Goal: Task Accomplishment & Management: Use online tool/utility

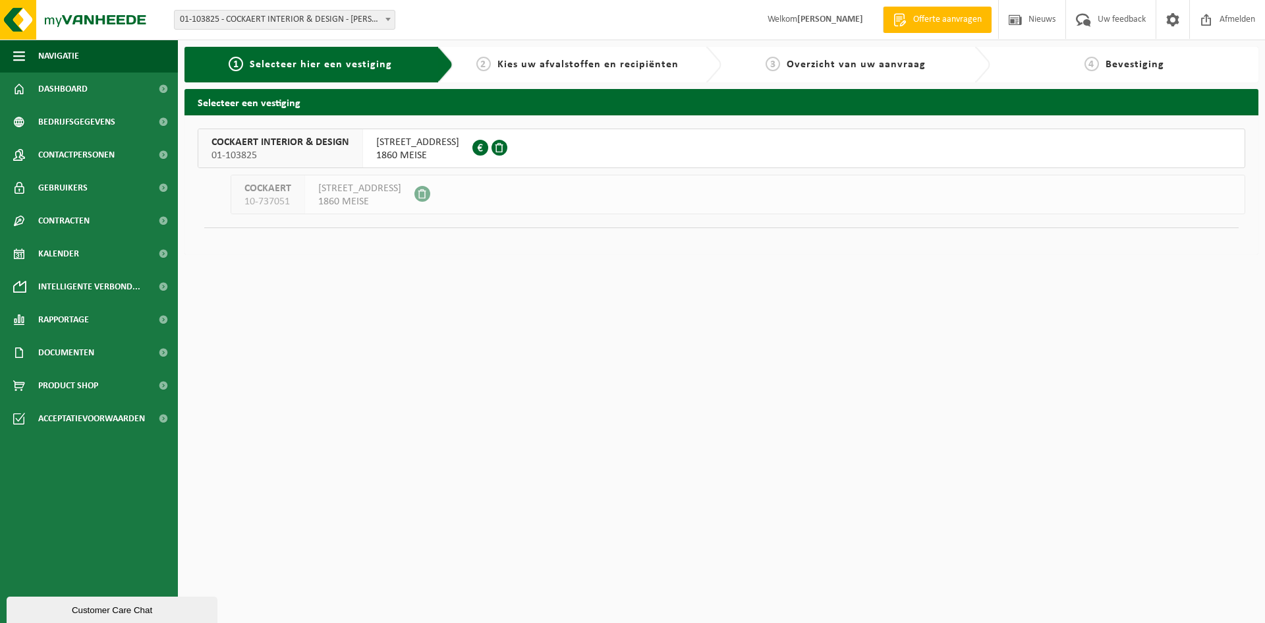
click at [416, 138] on span "OSSEGEMSTRAAT 41" at bounding box center [417, 142] width 83 height 13
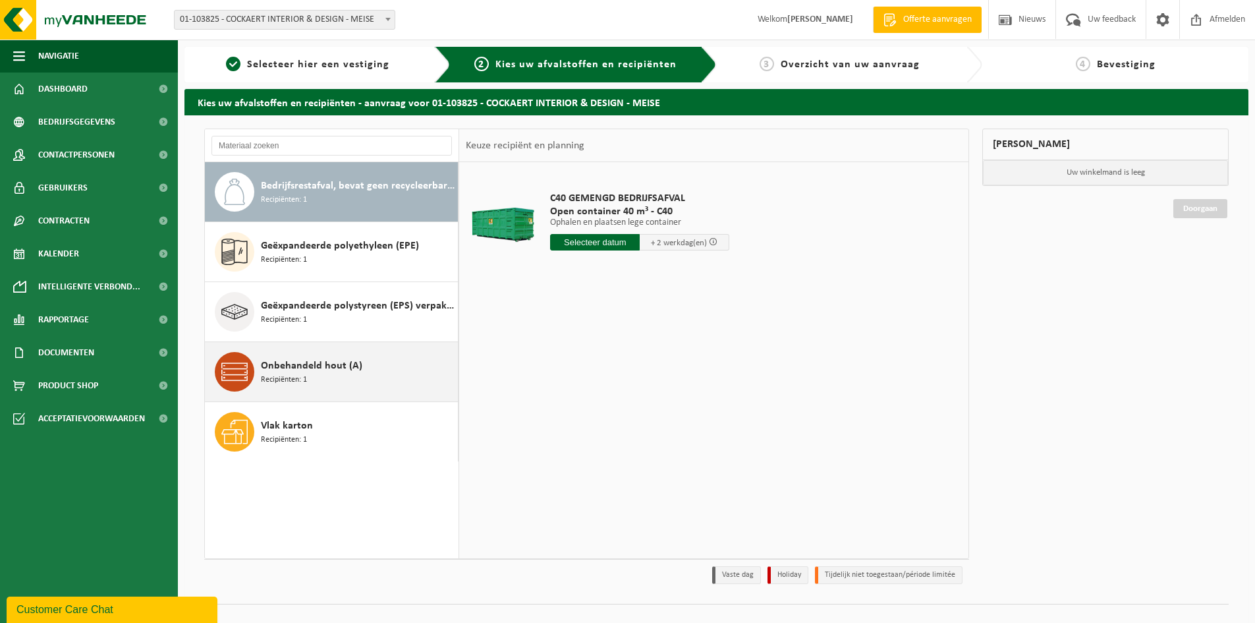
click at [283, 376] on span "Recipiënten: 1" at bounding box center [284, 380] width 46 height 13
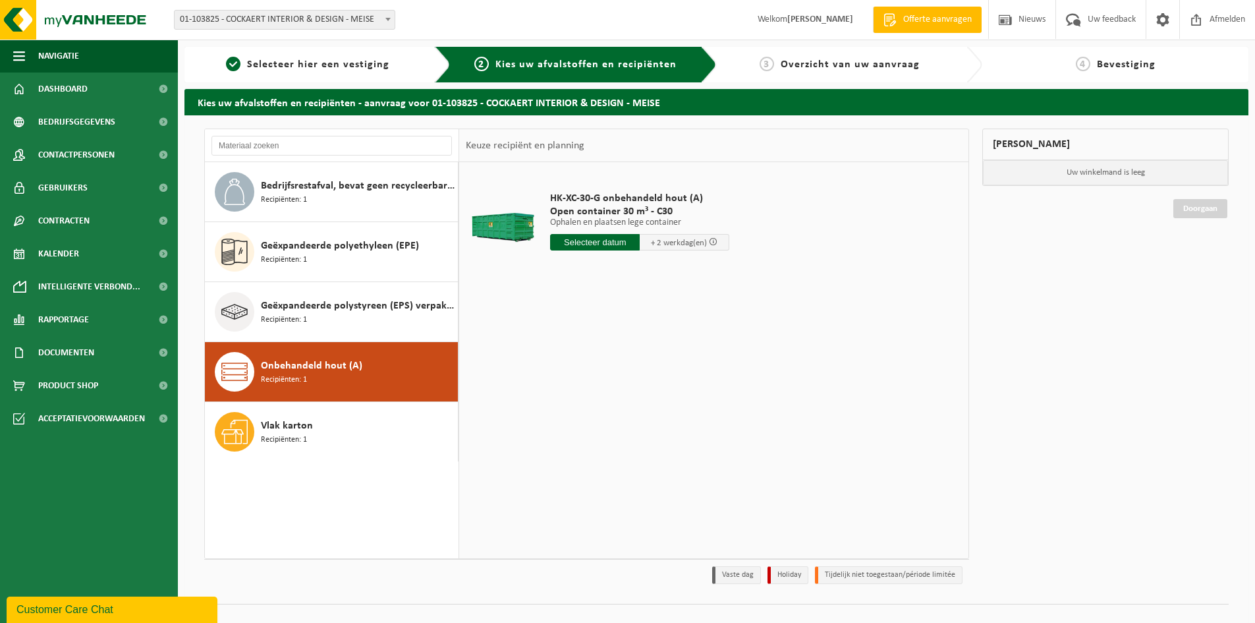
click at [588, 243] on input "text" at bounding box center [595, 242] width 90 height 16
click at [561, 383] on div "22" at bounding box center [562, 380] width 23 height 21
type input "Van 2025-09-22"
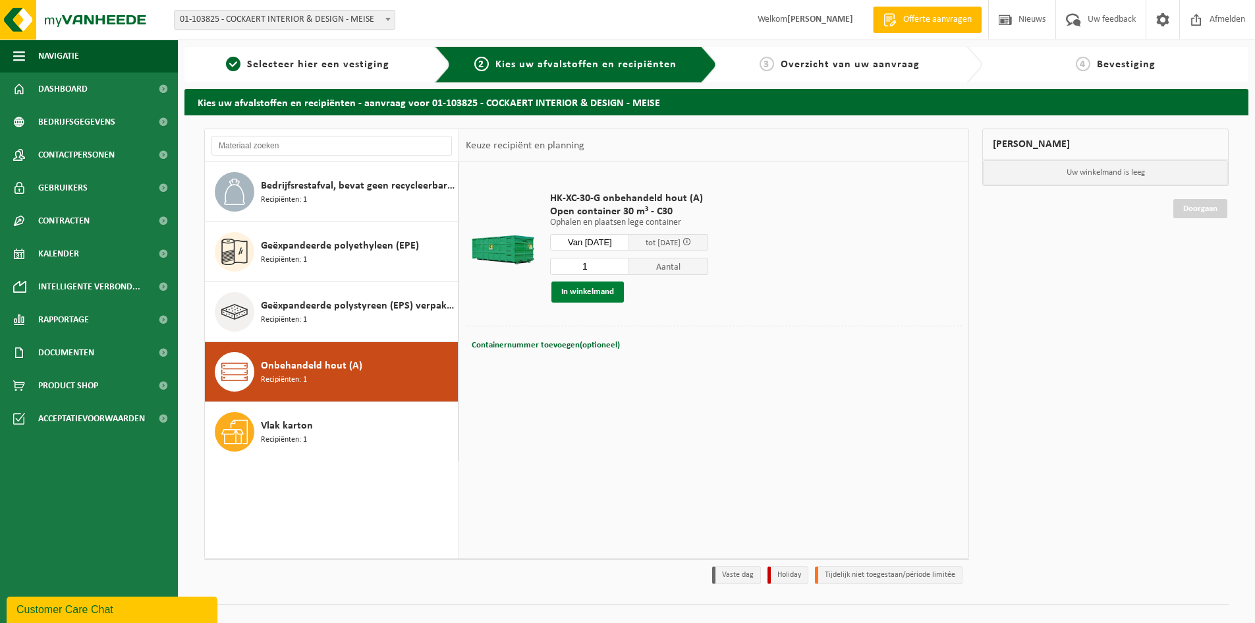
click at [590, 292] on button "In winkelmand" at bounding box center [587, 291] width 72 height 21
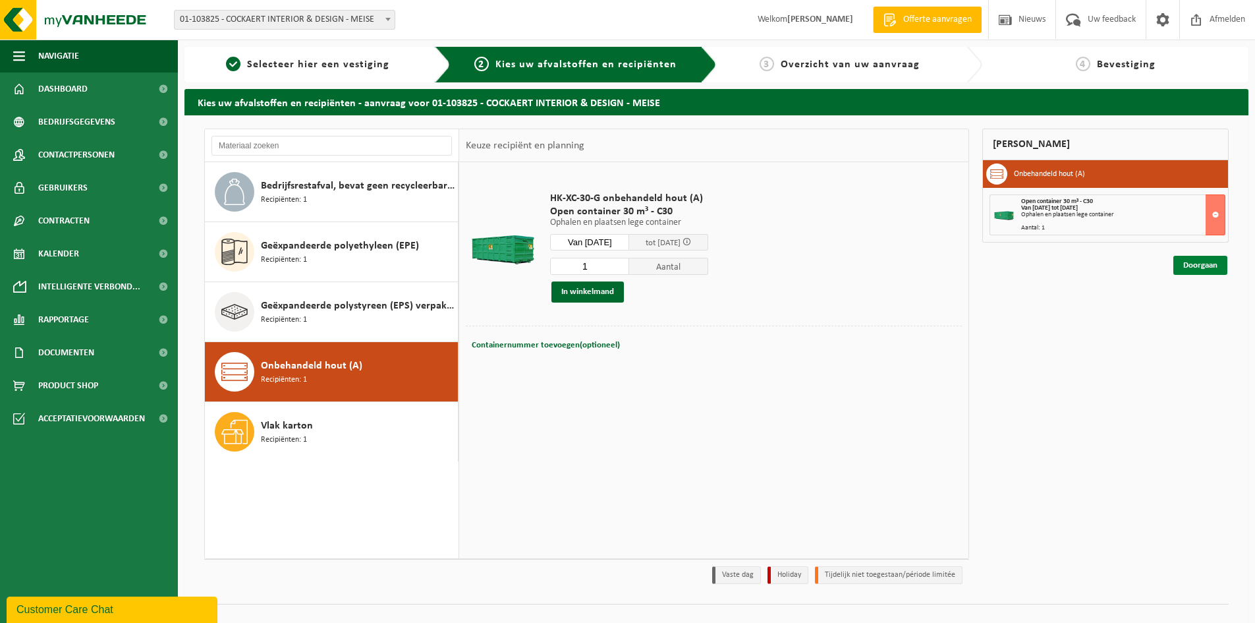
click at [1194, 264] on link "Doorgaan" at bounding box center [1200, 265] width 54 height 19
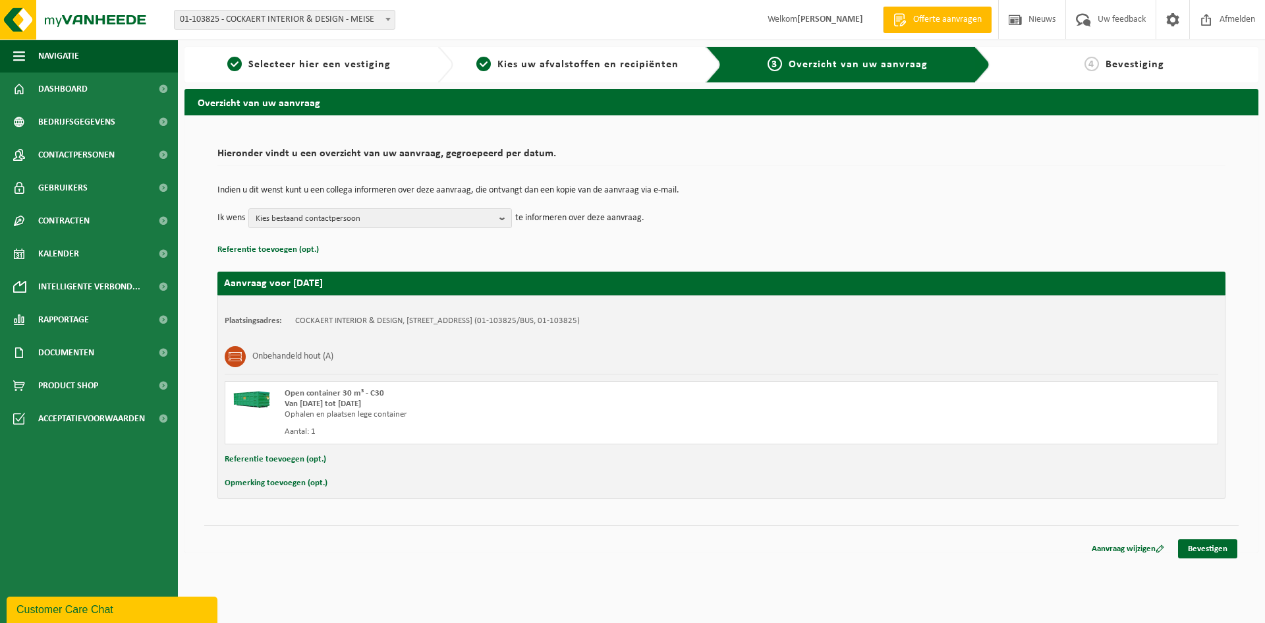
click at [268, 486] on button "Opmerking toevoegen (opt.)" at bounding box center [276, 482] width 103 height 17
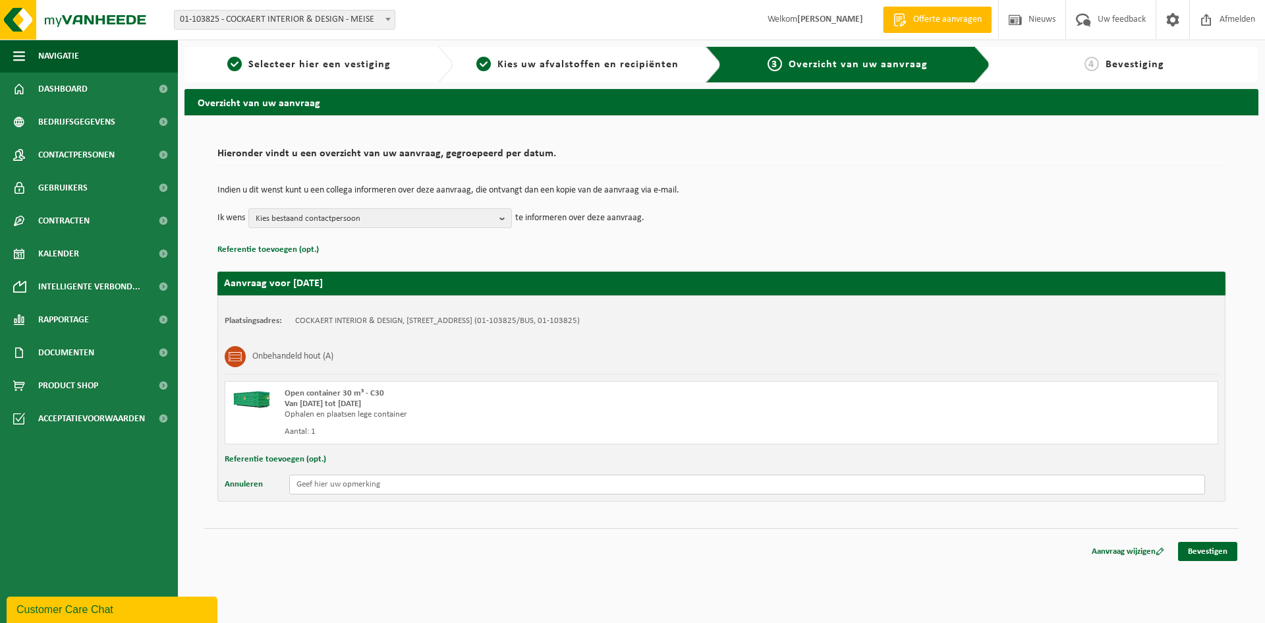
click at [342, 492] on input "text" at bounding box center [747, 484] width 916 height 20
drag, startPoint x: 376, startPoint y: 484, endPoint x: 465, endPoint y: 485, distance: 89.6
click at [465, 485] on input "ENKEL AFHALEN AUB - GEEN NIEUWE PLAATSEN" at bounding box center [747, 484] width 916 height 20
type input "ENKEL AFHALEN AUB - GEEN NIEUWE PLAATSEN"
drag, startPoint x: 431, startPoint y: 486, endPoint x: 435, endPoint y: 521, distance: 35.9
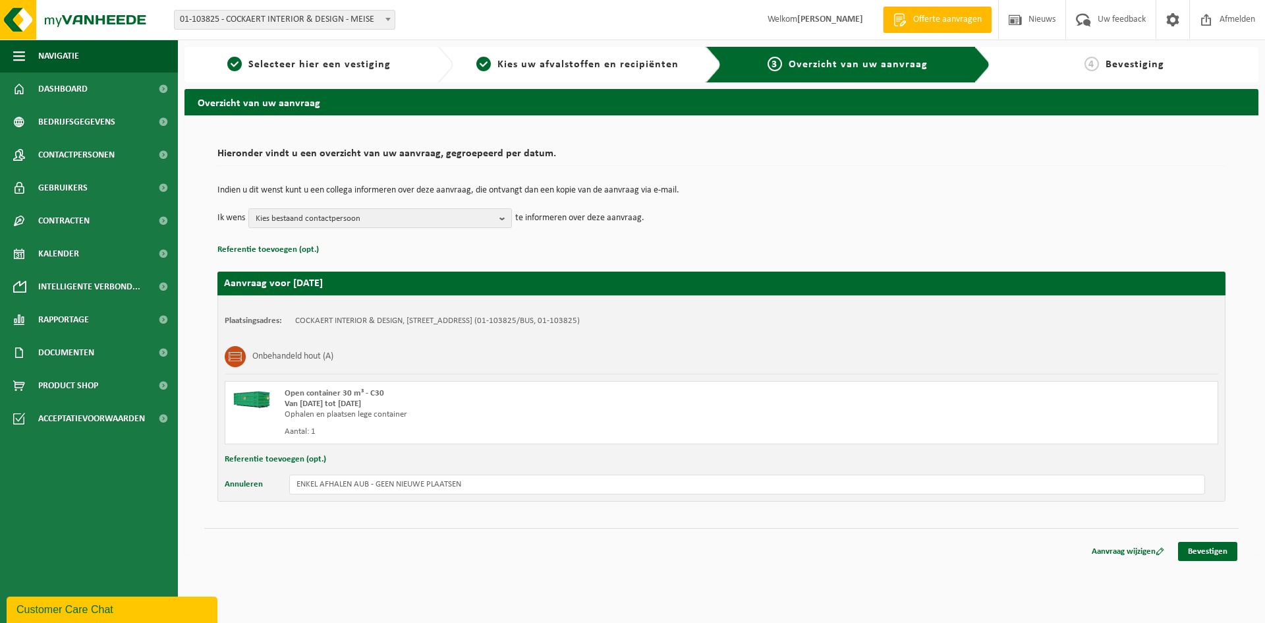
click at [463, 530] on div "Aanvraag wijzigen Bevestigen" at bounding box center [721, 535] width 1034 height 14
click at [1203, 551] on link "Bevestigen" at bounding box center [1207, 551] width 59 height 19
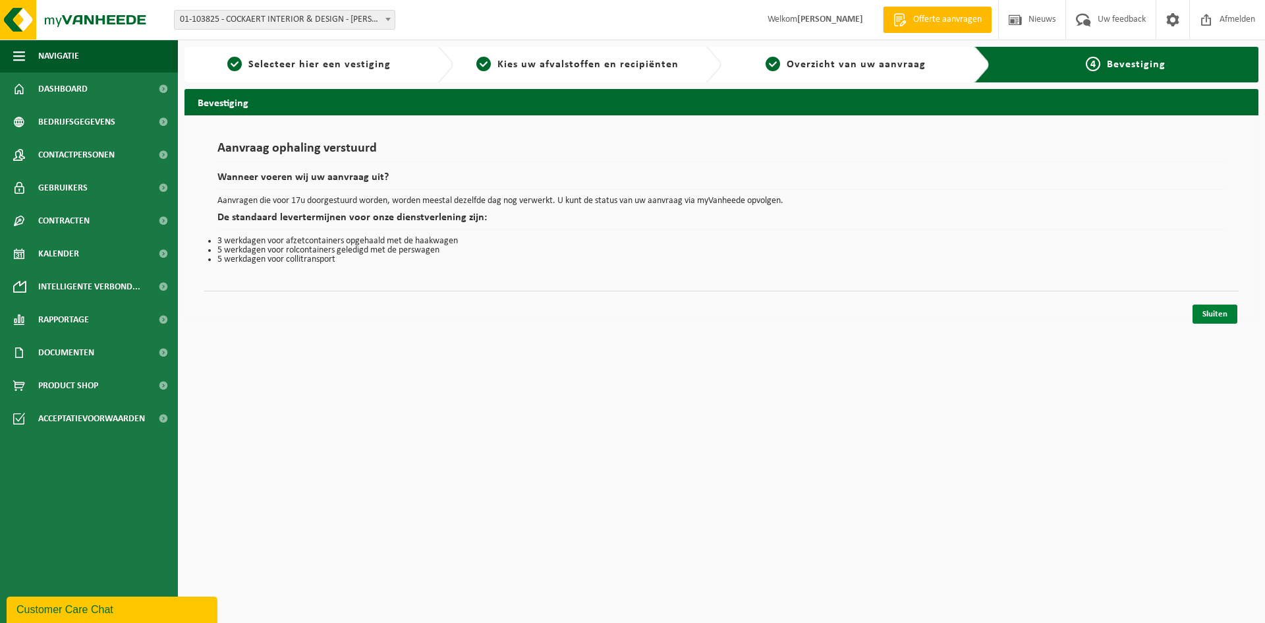
click at [1210, 314] on link "Sluiten" at bounding box center [1215, 313] width 45 height 19
